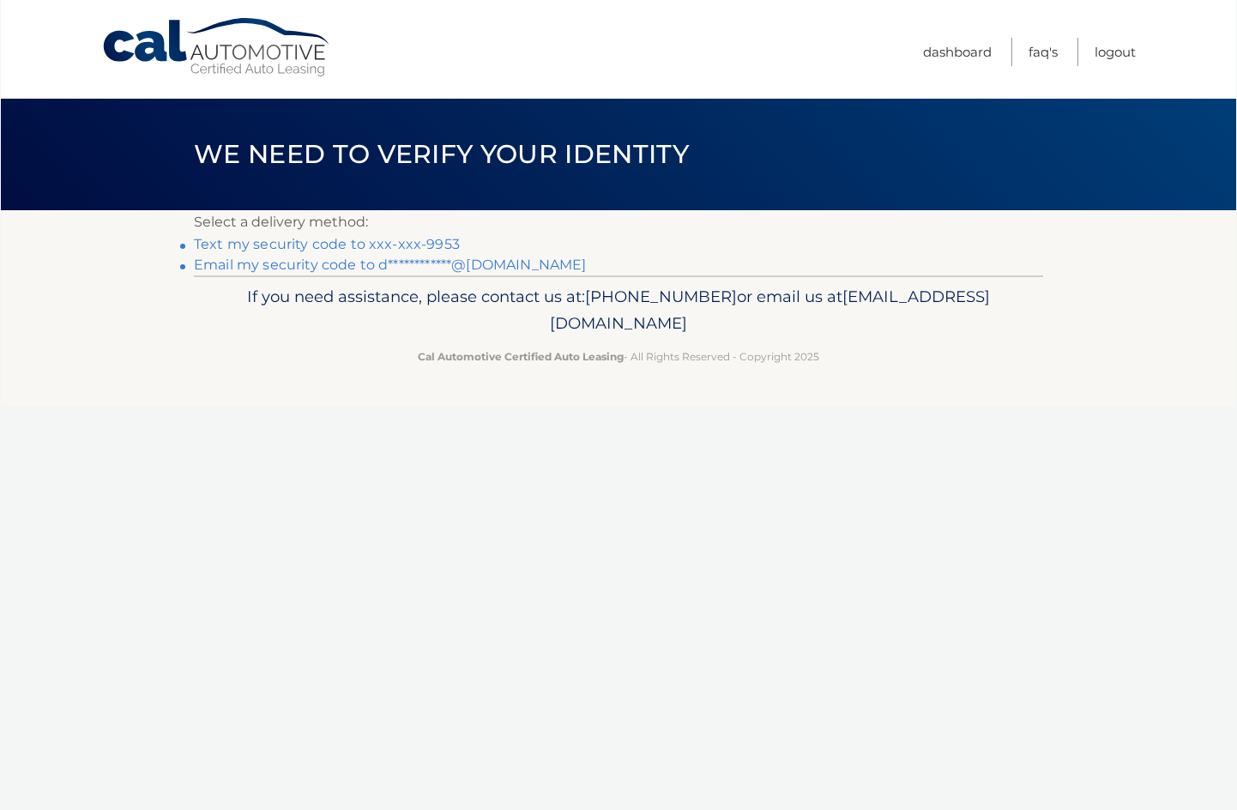
click at [244, 246] on link "Text my security code to xxx-xxx-9953" at bounding box center [327, 244] width 266 height 16
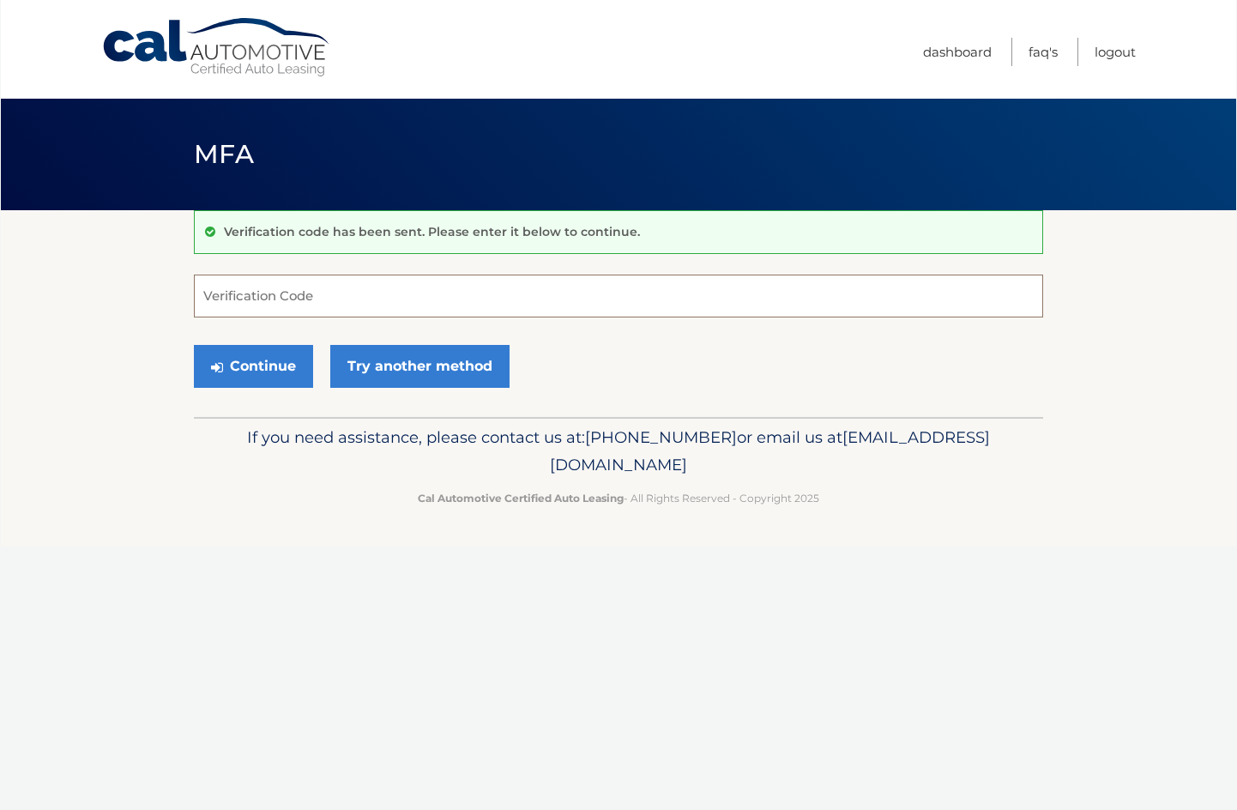
click at [243, 287] on input "Verification Code" at bounding box center [618, 296] width 849 height 43
type input "292275"
click at [259, 366] on button "Continue" at bounding box center [253, 366] width 119 height 43
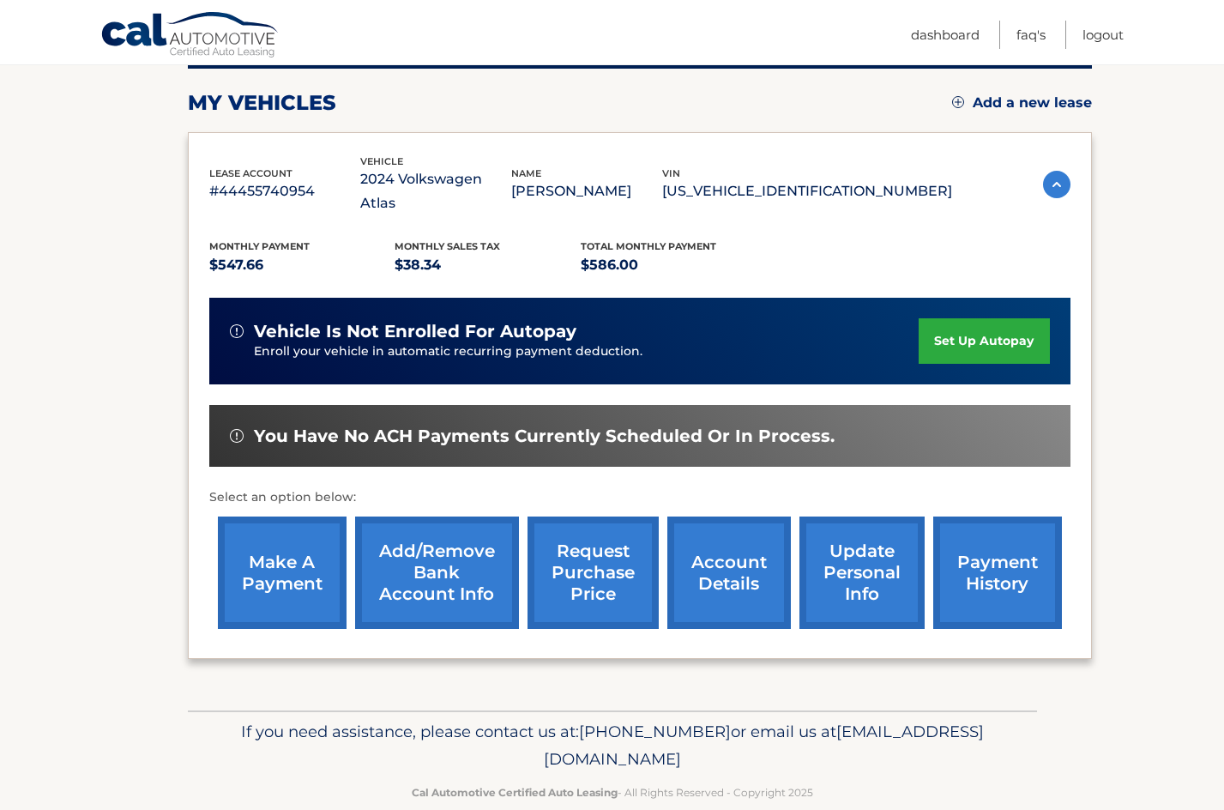
scroll to position [230, 0]
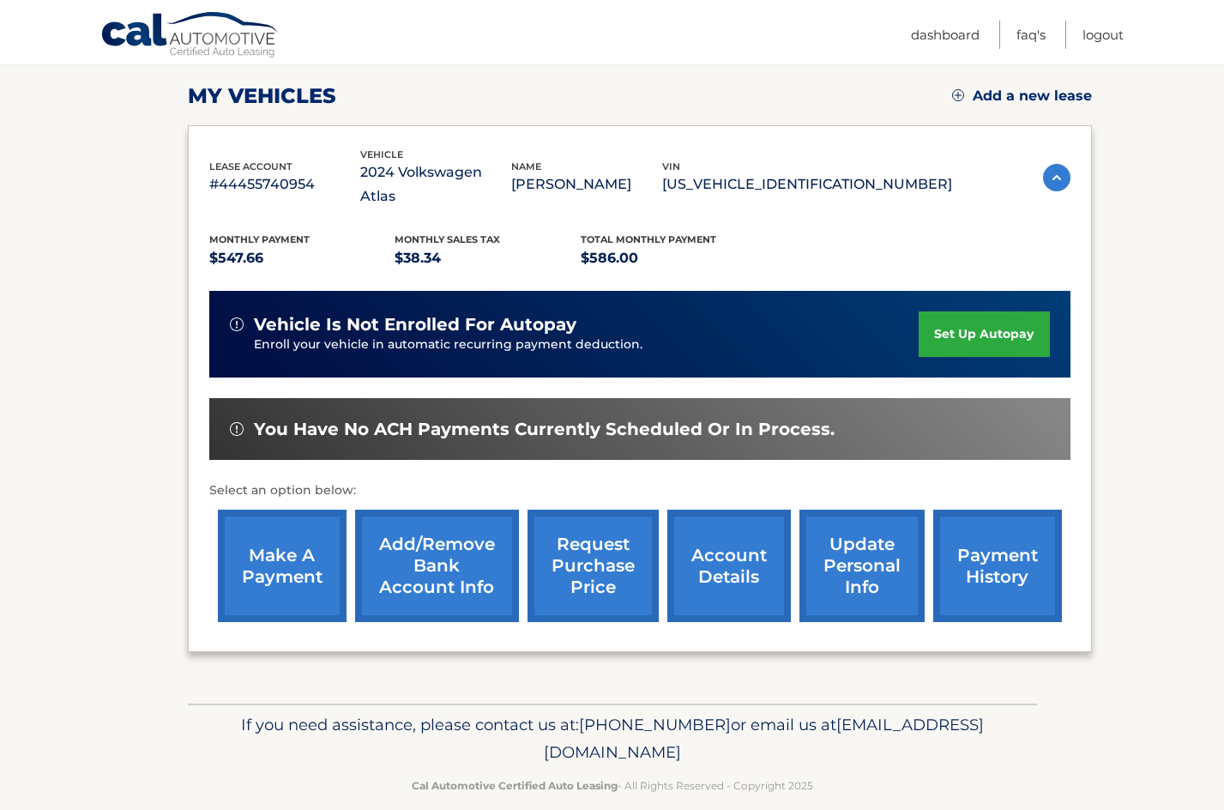
click at [279, 568] on link "make a payment" at bounding box center [282, 566] width 129 height 112
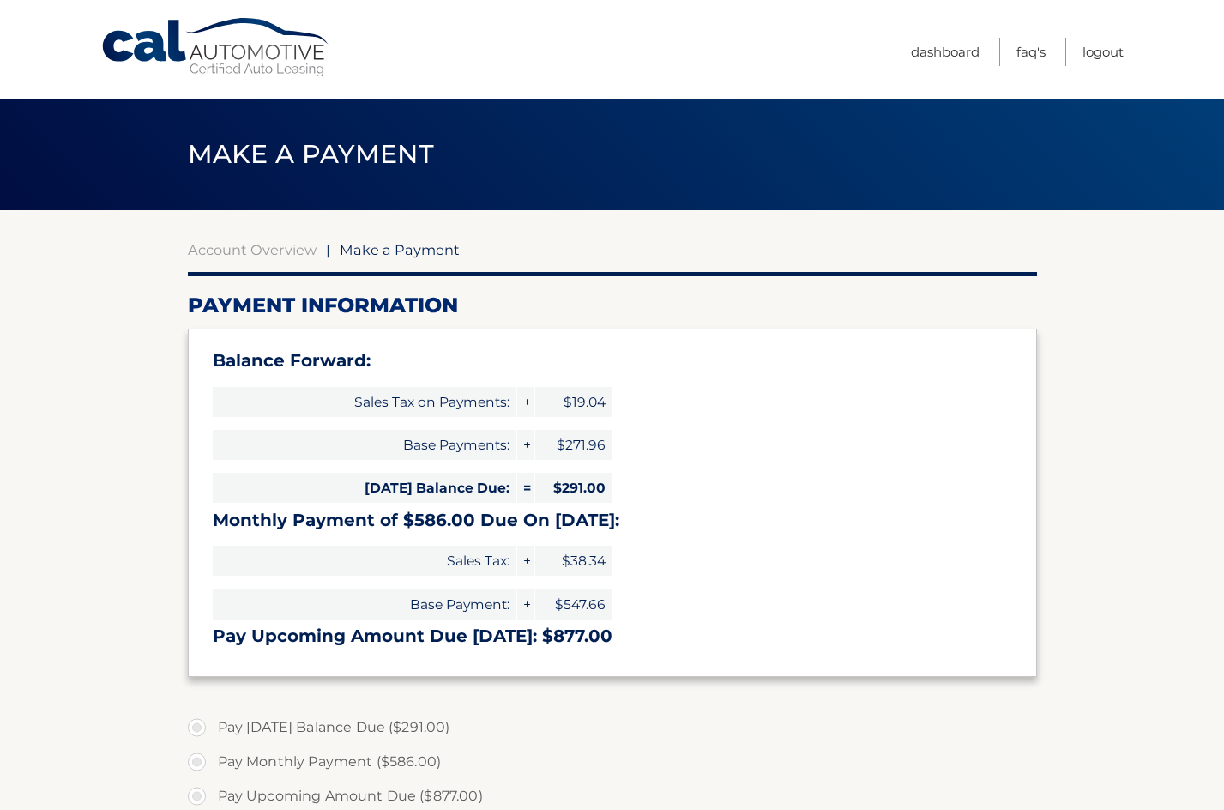
select select "ZDdhODQzYzEtMjdkMi00MmRmLThiMzAtOGU1YTY2MmVmMDJi"
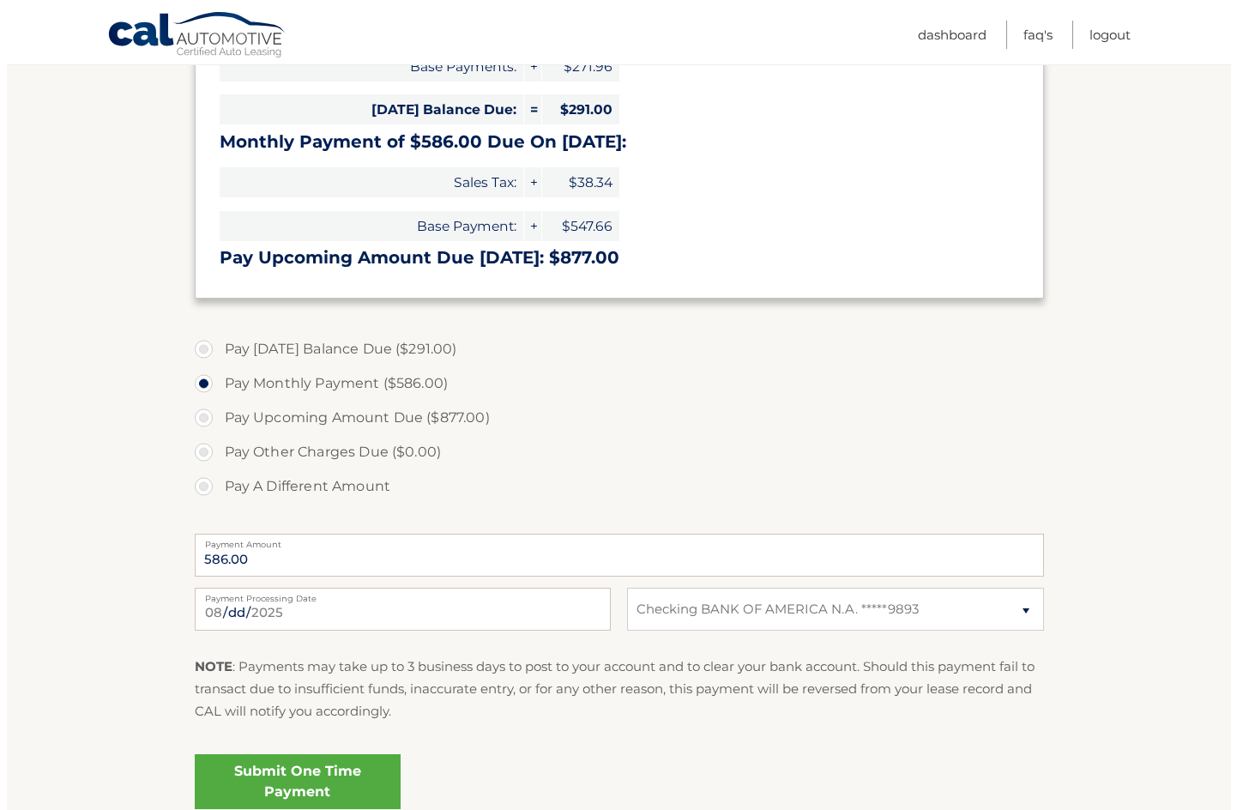
scroll to position [390, 0]
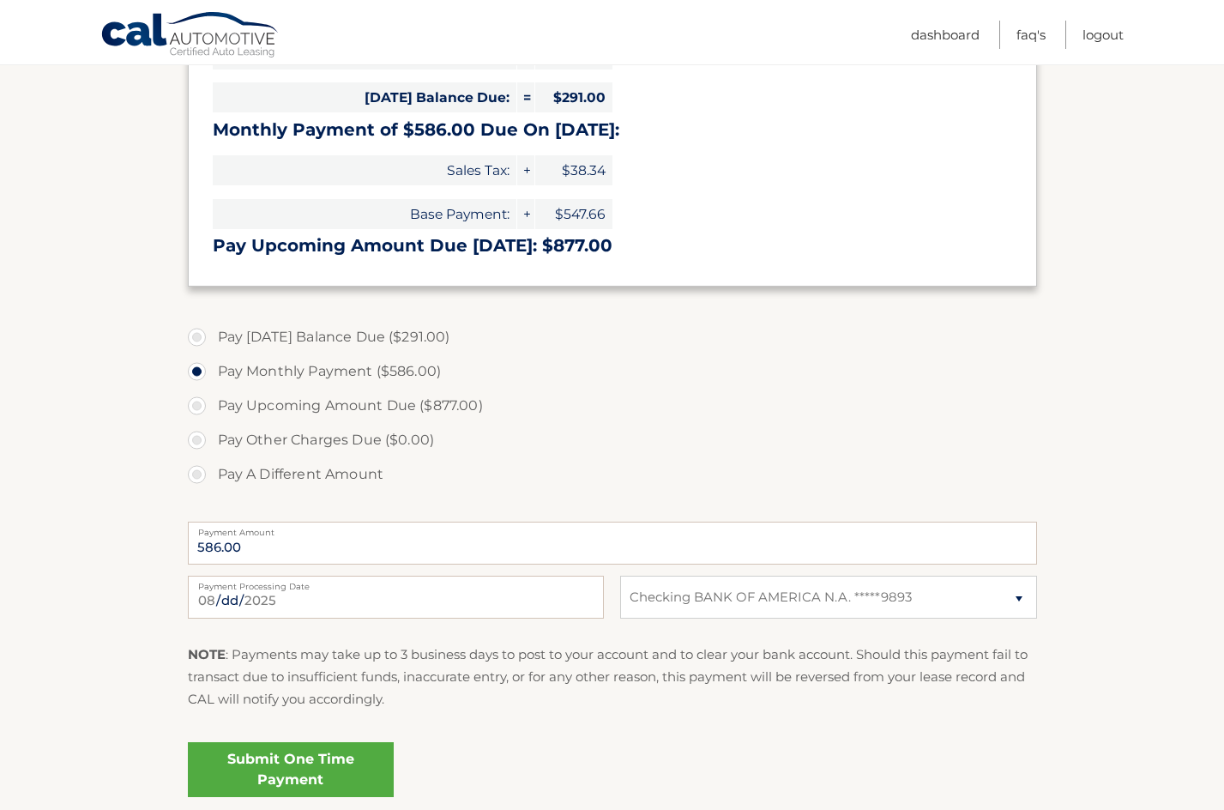
click at [195, 335] on label "Pay Today's Balance Due ($291.00)" at bounding box center [612, 337] width 849 height 34
click at [195, 335] on input "Pay Today's Balance Due ($291.00)" at bounding box center [203, 333] width 17 height 27
radio input "true"
type input "291.00"
click at [314, 755] on link "Submit One Time Payment" at bounding box center [291, 769] width 206 height 55
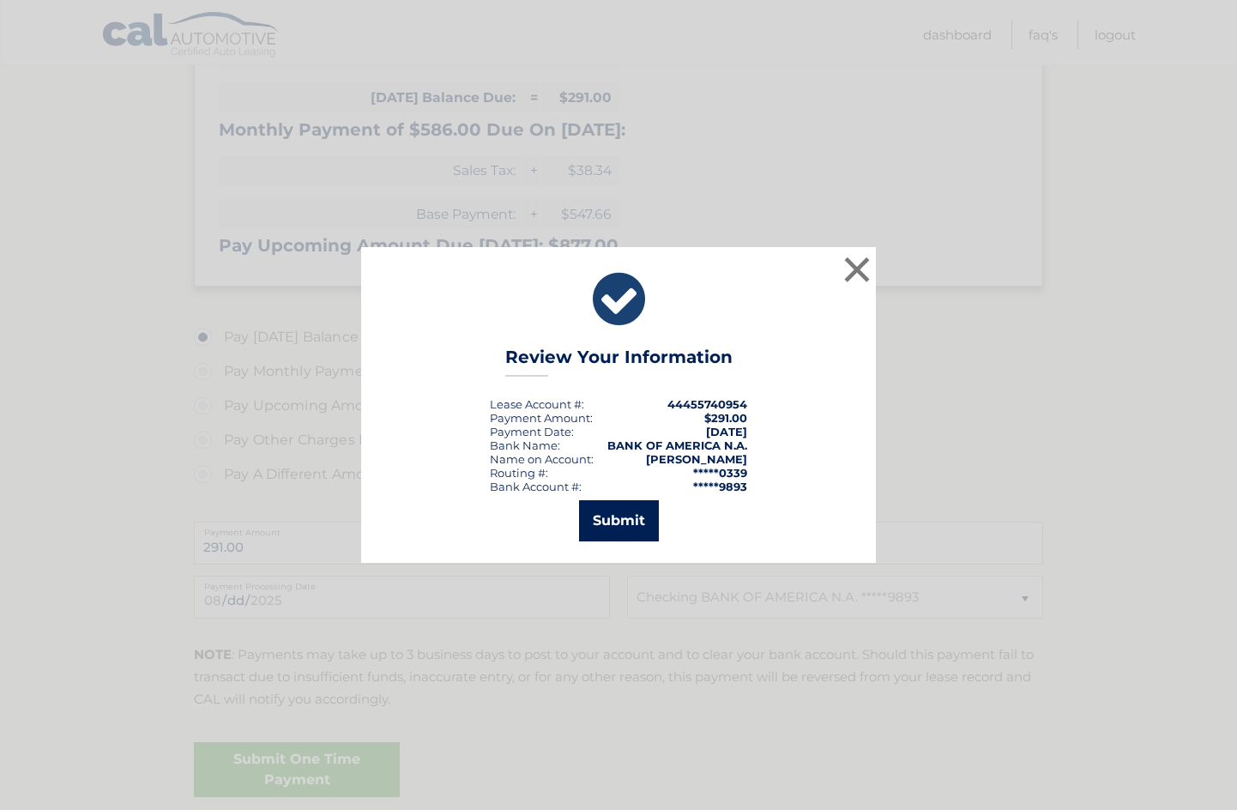
click at [613, 529] on button "Submit" at bounding box center [619, 520] width 80 height 41
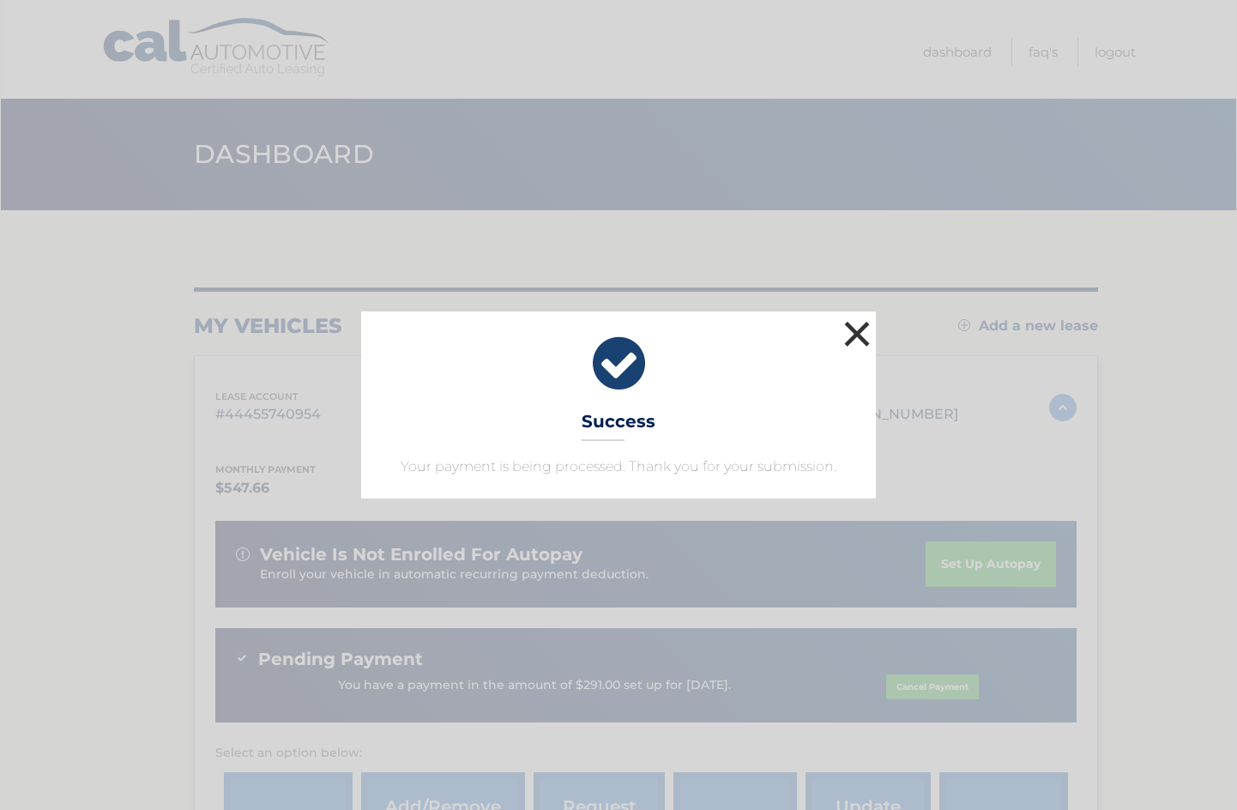
click at [856, 339] on button "×" at bounding box center [857, 334] width 34 height 34
